Goal: Use online tool/utility: Utilize a website feature to perform a specific function

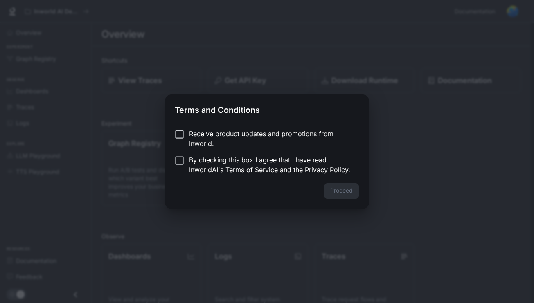
drag, startPoint x: 346, startPoint y: 193, endPoint x: 242, endPoint y: 175, distance: 105.9
click at [343, 193] on div "Proceed" at bounding box center [267, 196] width 204 height 26
click at [356, 189] on button "Proceed" at bounding box center [341, 191] width 36 height 16
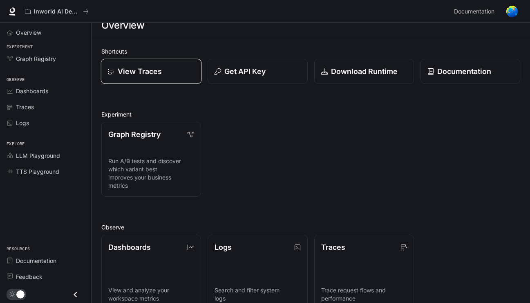
scroll to position [7, 0]
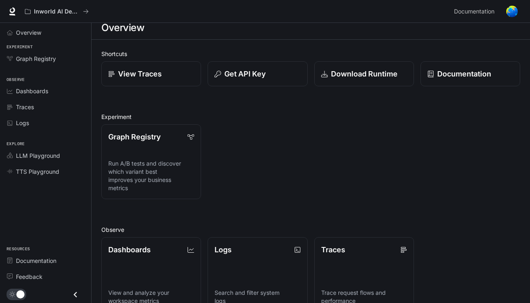
click at [42, 45] on span "Experiment" at bounding box center [45, 47] width 91 height 7
click at [42, 33] on div "Overview" at bounding box center [50, 32] width 68 height 9
click at [43, 35] on div "Overview" at bounding box center [50, 32] width 68 height 9
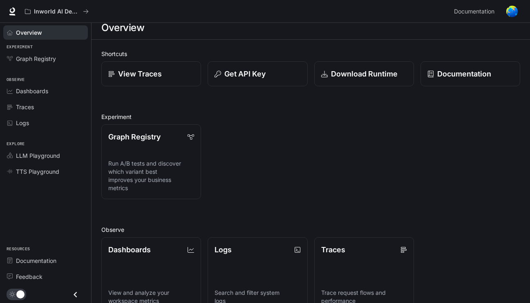
click at [43, 35] on div "Overview" at bounding box center [50, 32] width 68 height 9
click at [473, 155] on div "Graph Registry Run A/B tests and discover which variant best improves your busi…" at bounding box center [308, 158] width 426 height 81
click at [43, 157] on span "LLM Playground" at bounding box center [38, 155] width 44 height 9
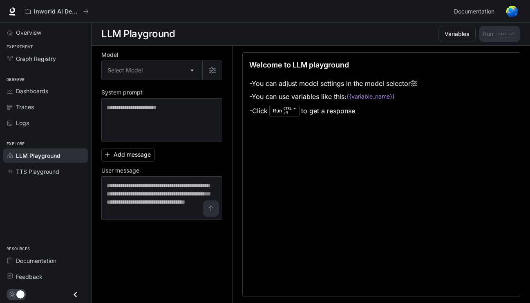
scroll to position [0, 0]
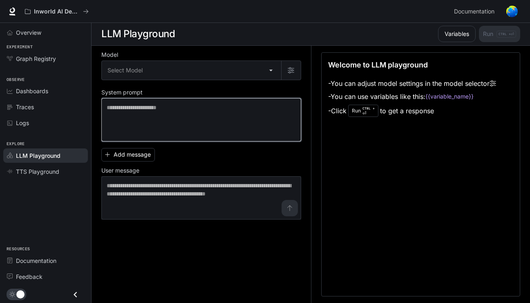
click at [170, 112] on textarea at bounding box center [201, 119] width 189 height 33
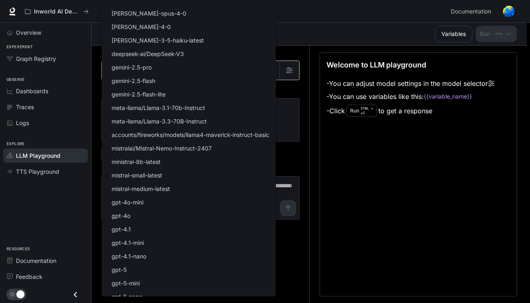
click at [170, 68] on body "Skip to main content Inworld AI Demos Documentation Documentation Portal Overvi…" at bounding box center [265, 151] width 530 height 303
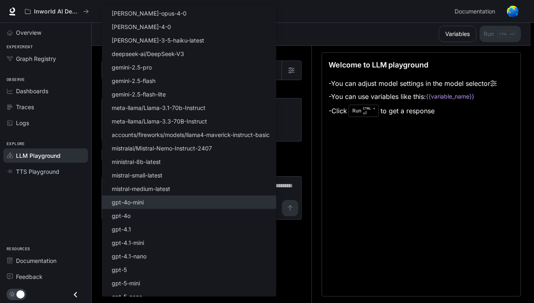
click at [144, 207] on li "gpt-4o-mini" at bounding box center [189, 201] width 174 height 13
type input "**********"
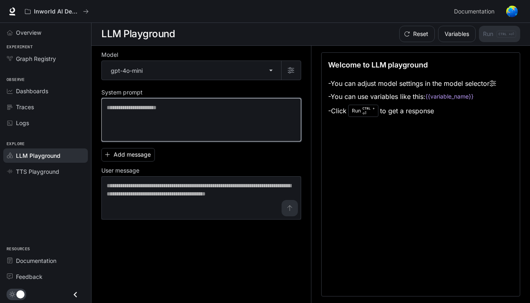
click at [203, 118] on textarea at bounding box center [201, 119] width 189 height 33
paste textarea "**********"
type textarea "*"
click at [221, 123] on textarea at bounding box center [202, 119] width 190 height 33
paste textarea "**********"
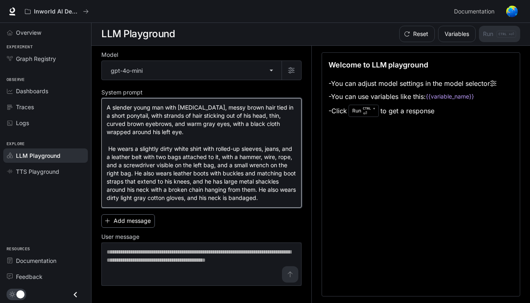
type textarea "**********"
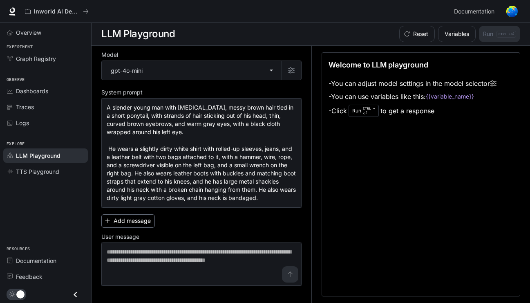
click at [128, 219] on button "Add message" at bounding box center [128, 220] width 54 height 13
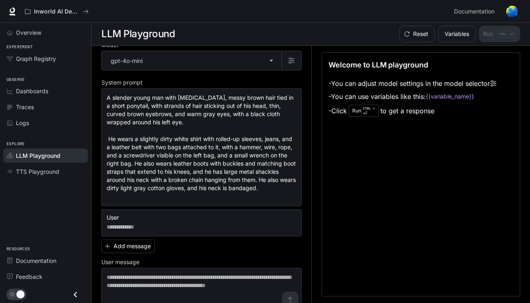
scroll to position [25, 0]
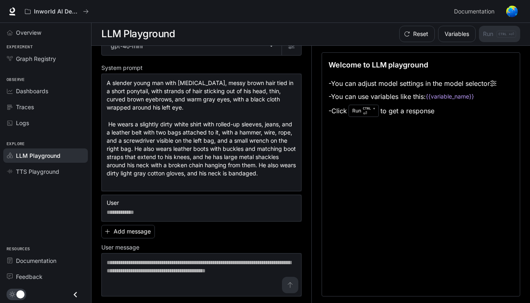
click at [505, 34] on div "Reset Variables Run CTRL + ⏎" at bounding box center [458, 34] width 124 height 16
click at [449, 36] on button "Variables" at bounding box center [457, 34] width 38 height 16
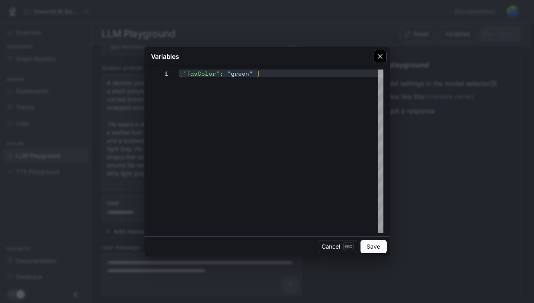
click at [386, 53] on div "button" at bounding box center [379, 56] width 13 height 13
